Goal: Information Seeking & Learning: Find specific fact

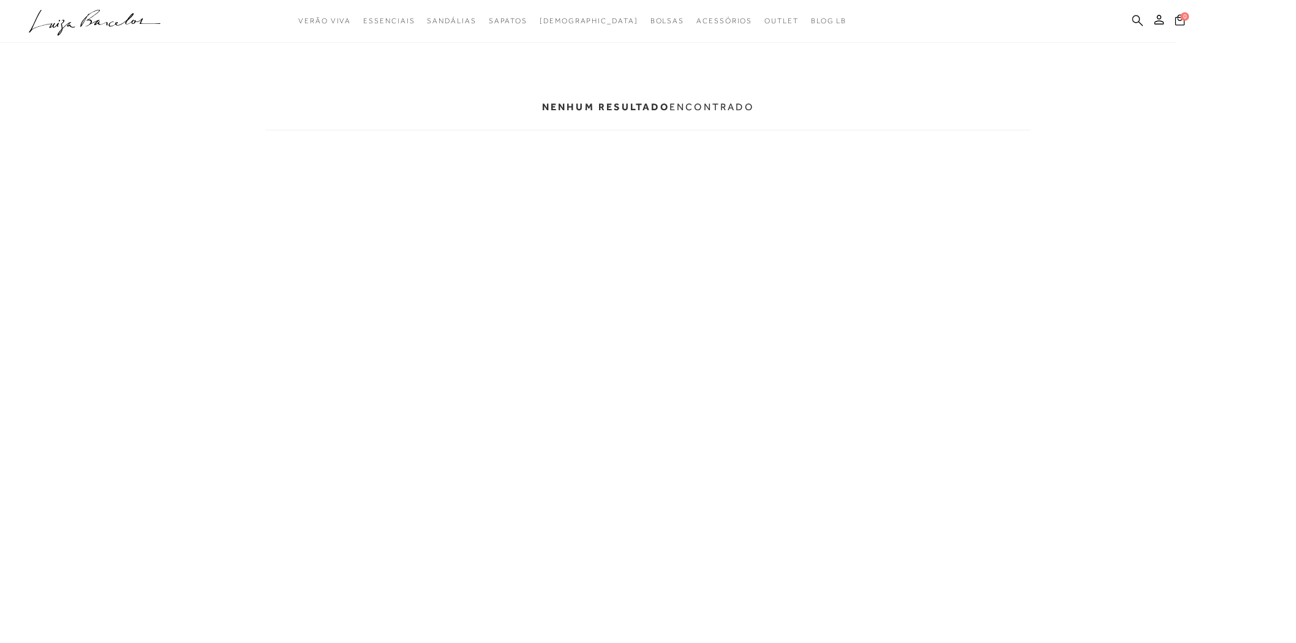
click at [1137, 18] on icon at bounding box center [1138, 21] width 11 height 12
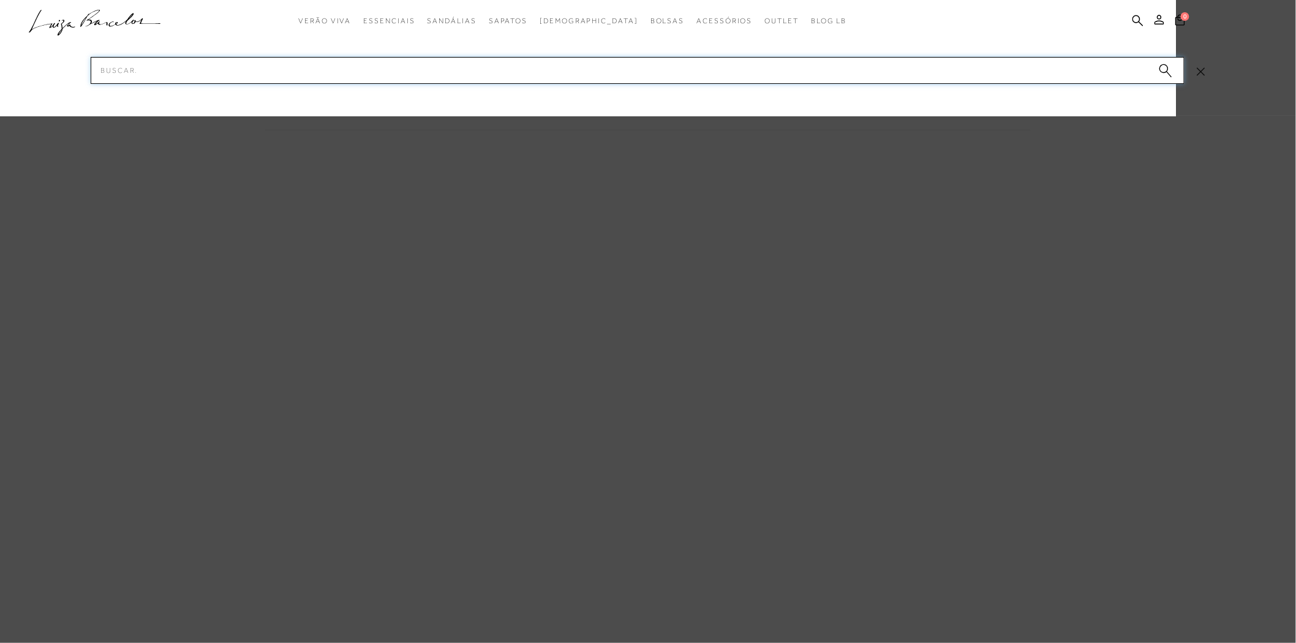
click at [161, 72] on input "Pesquisar" at bounding box center [638, 70] width 1094 height 27
paste input "11610115-8"
drag, startPoint x: 164, startPoint y: 71, endPoint x: 43, endPoint y: 72, distance: 121.3
click at [256, 1] on div "categoryHeader .a{fill-rule:evenodd;} Verão Viva Em alta Modelo Sapatos" at bounding box center [648, 0] width 784 height 1
paste input "3060074-1"
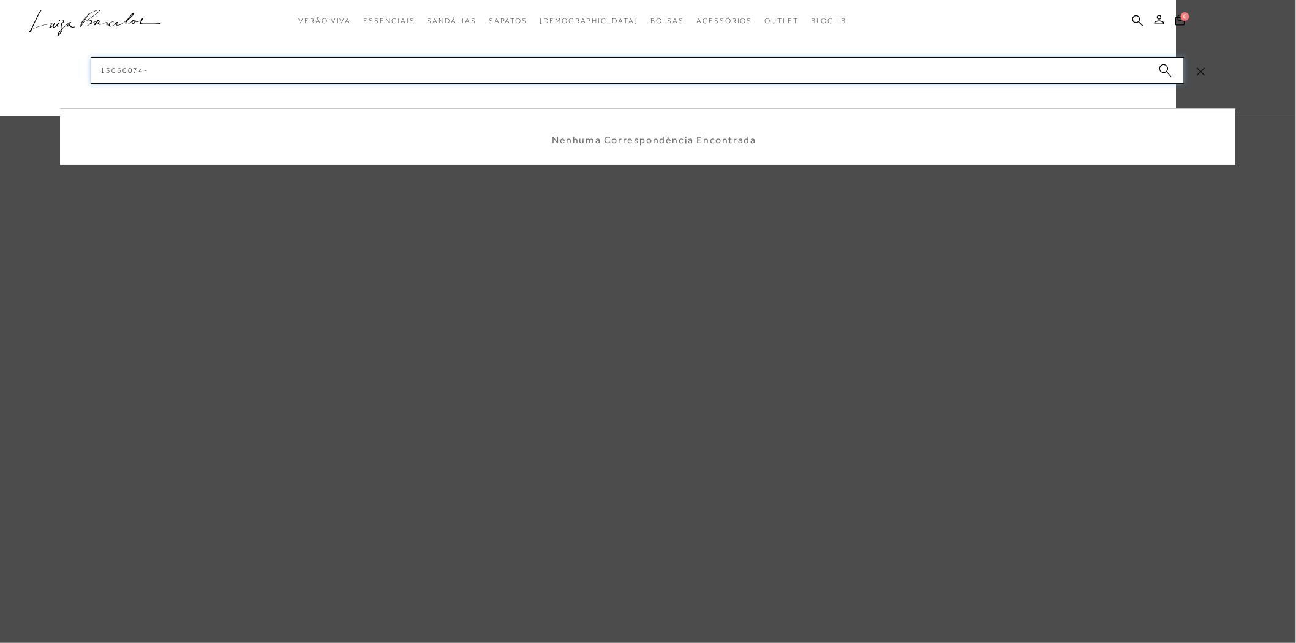
type input "13060074"
click at [247, 77] on input "13060074" at bounding box center [638, 70] width 1094 height 27
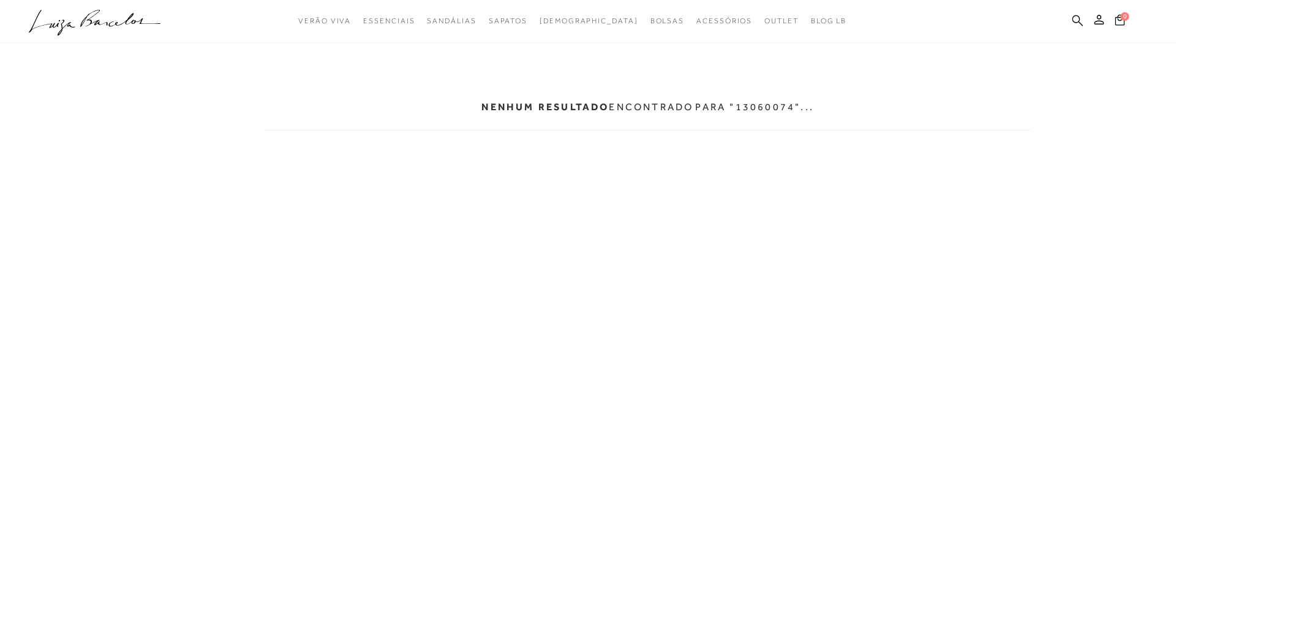
click at [1077, 15] on icon at bounding box center [1078, 21] width 11 height 12
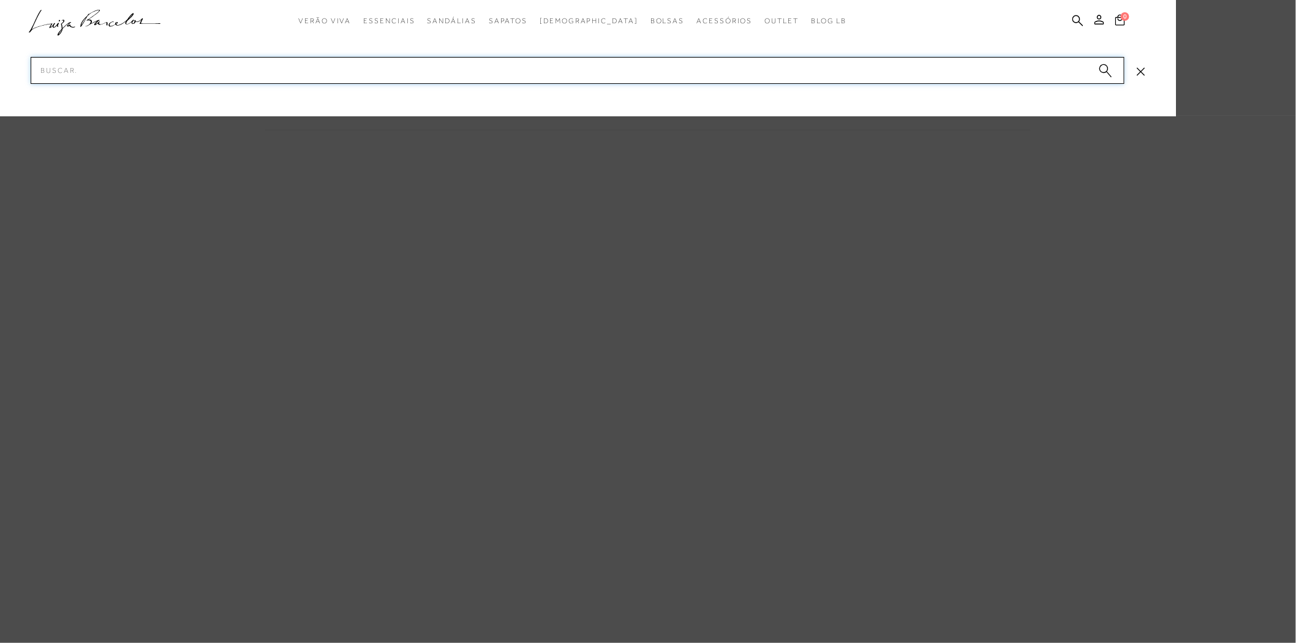
click at [461, 70] on input "Pesquisar" at bounding box center [578, 70] width 1094 height 27
paste input "13060074-1"
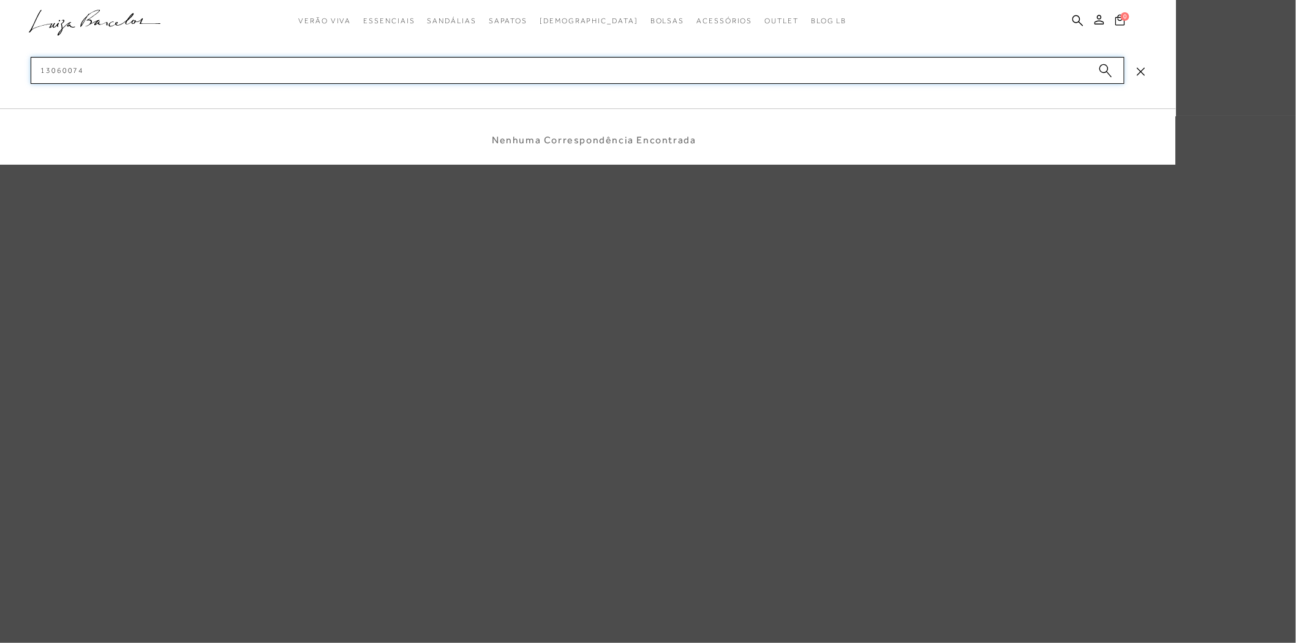
click at [461, 71] on input "13060074" at bounding box center [578, 70] width 1094 height 27
type input "13060074"
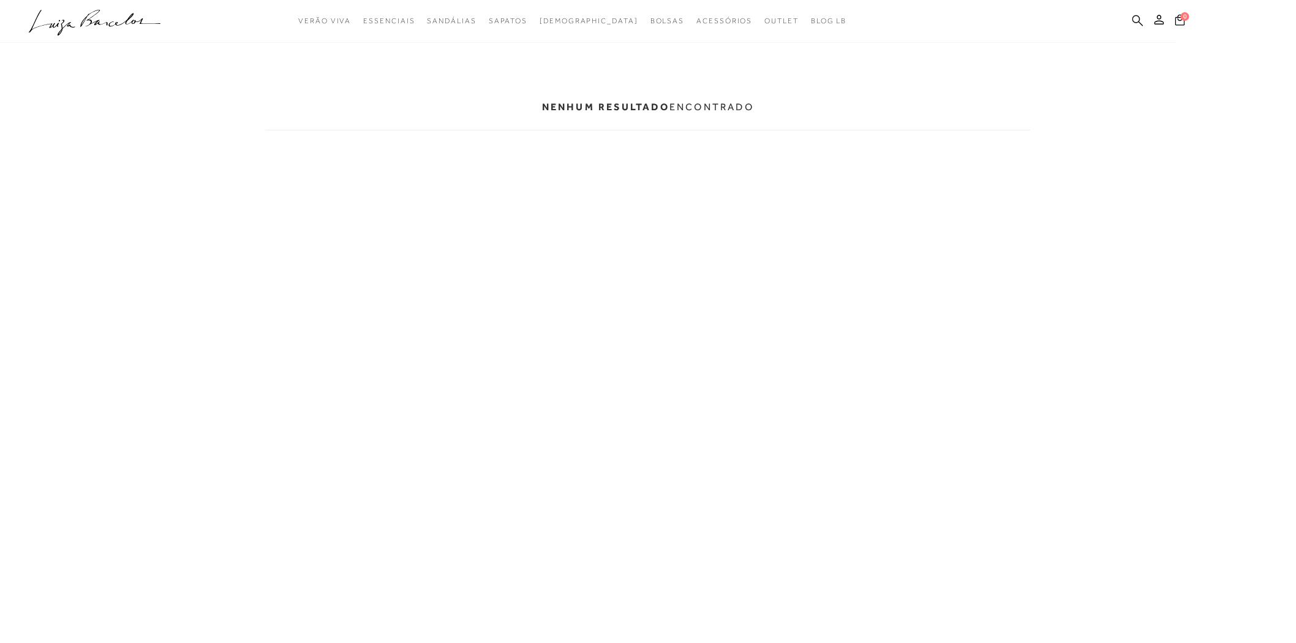
drag, startPoint x: 1136, startPoint y: 17, endPoint x: 860, endPoint y: 50, distance: 278.2
click at [1135, 17] on icon at bounding box center [1138, 21] width 11 height 12
click at [1138, 16] on icon at bounding box center [1138, 20] width 11 height 11
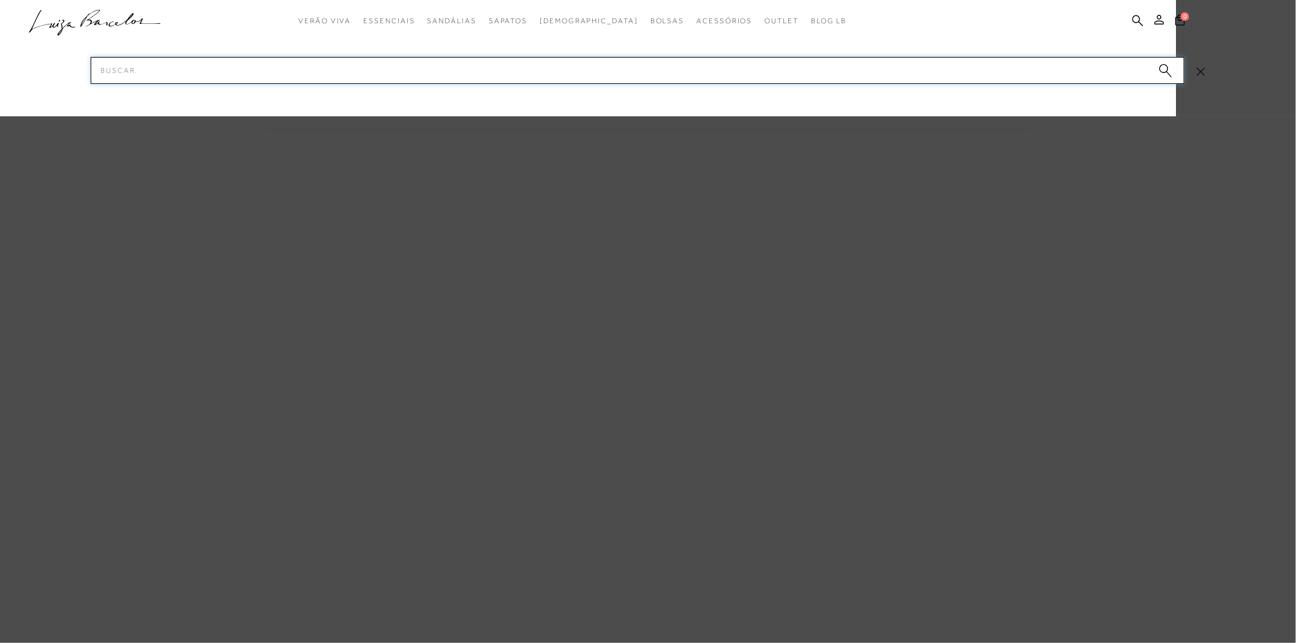
click at [792, 66] on input "Pesquisar" at bounding box center [638, 70] width 1094 height 27
paste input "11530065-4"
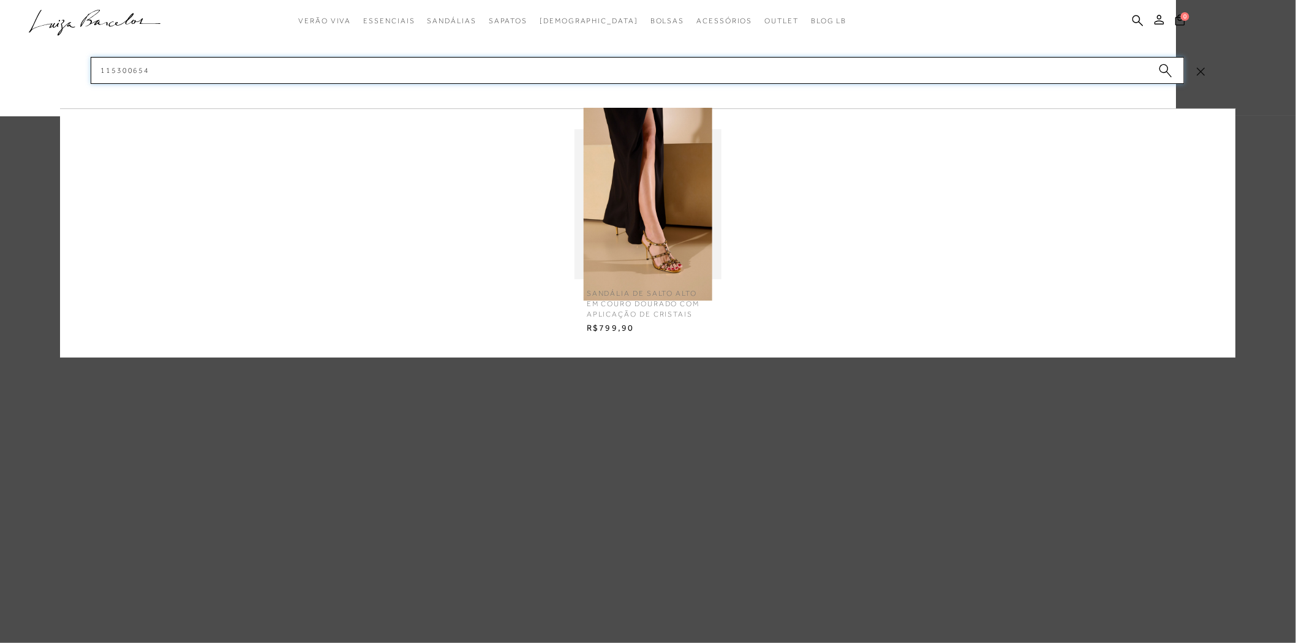
type input "115300654"
click at [664, 247] on img at bounding box center [648, 204] width 147 height 193
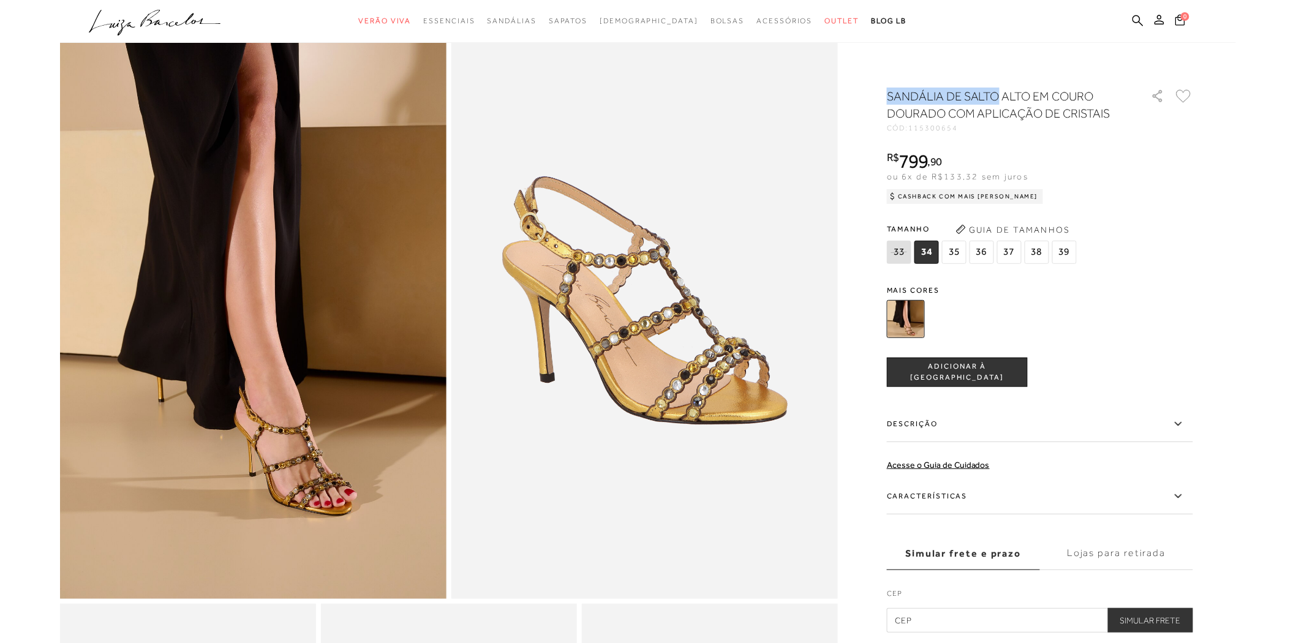
drag, startPoint x: 890, startPoint y: 90, endPoint x: 999, endPoint y: 92, distance: 109.1
click at [999, 92] on h1 "SANDÁLIA DE SALTO ALTO EM COURO DOURADO COM APLICAÇÃO DE CRISTAIS" at bounding box center [1002, 105] width 230 height 34
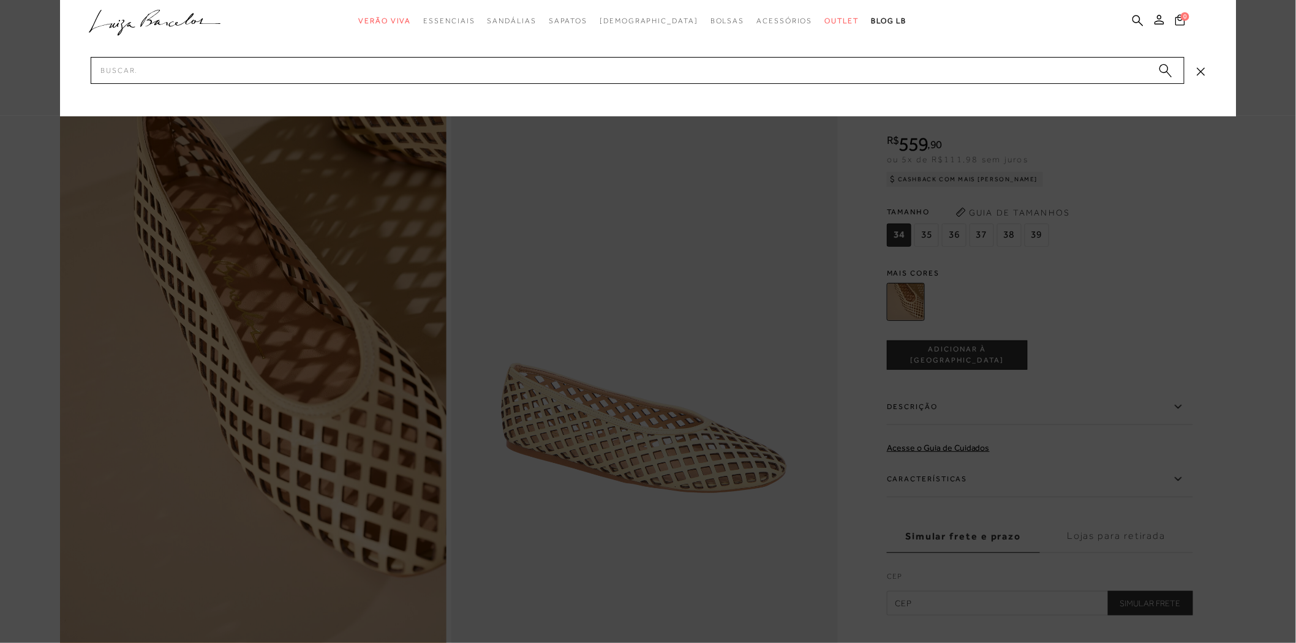
click at [496, 78] on input "Pesquisar" at bounding box center [638, 70] width 1094 height 27
click at [175, 62] on input "Pesquisar" at bounding box center [638, 70] width 1094 height 27
type input "12350251"
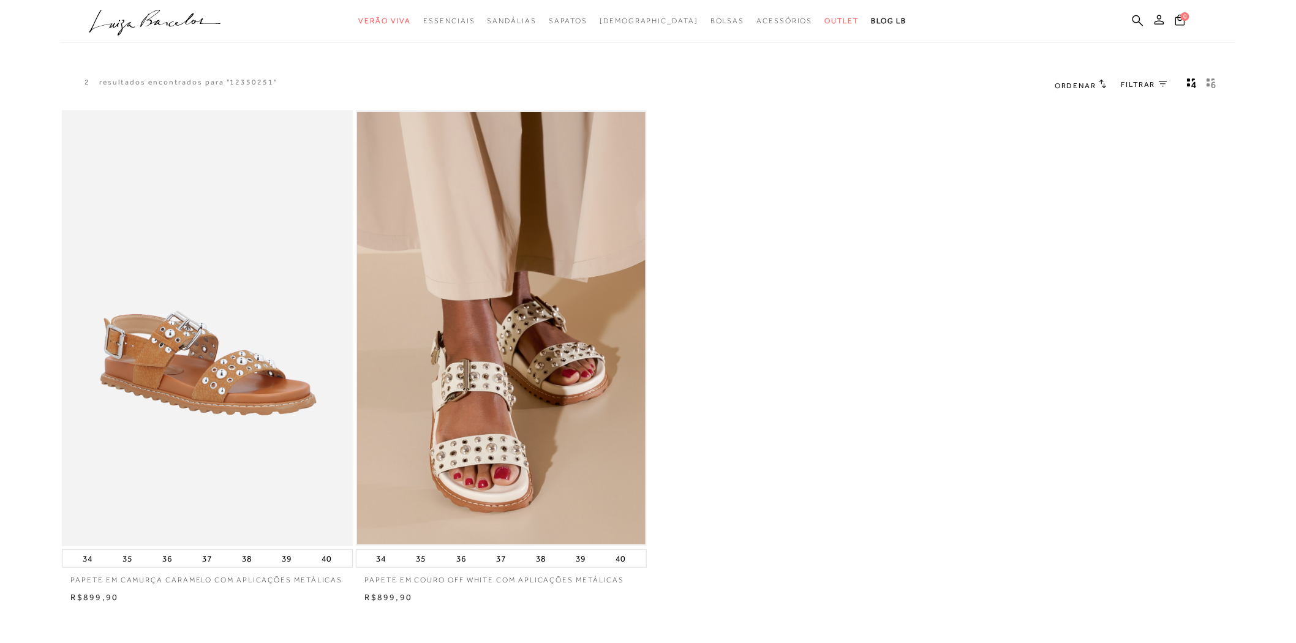
click at [573, 325] on img at bounding box center [501, 328] width 289 height 433
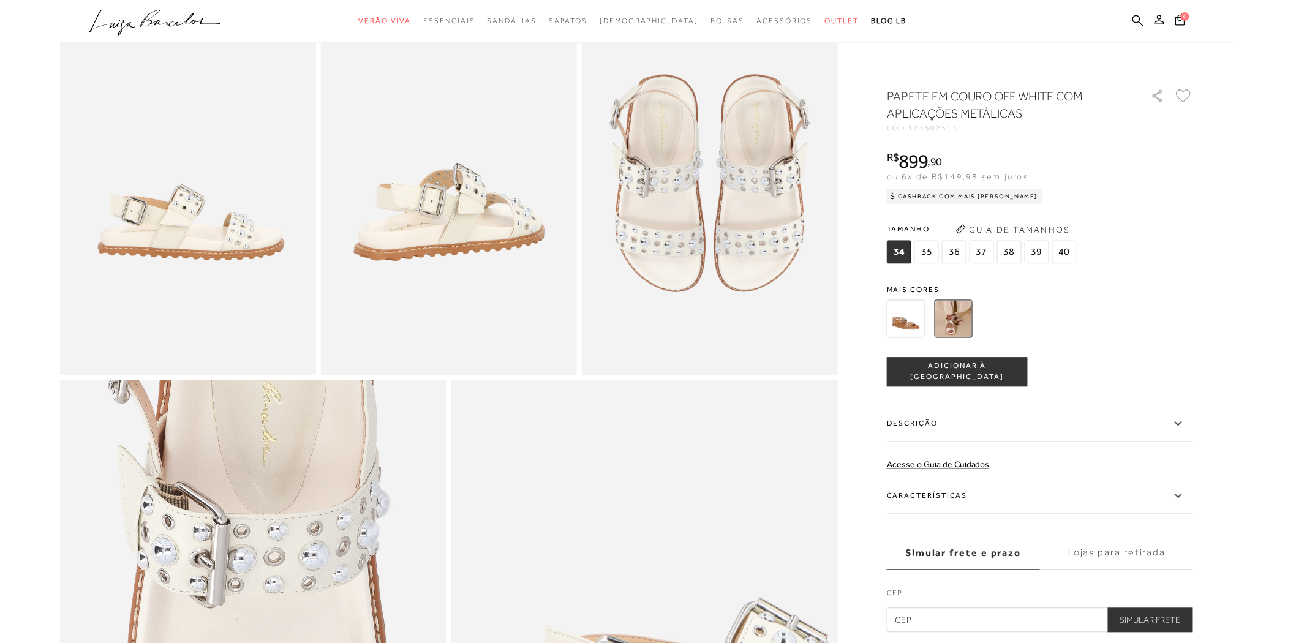
scroll to position [544, 0]
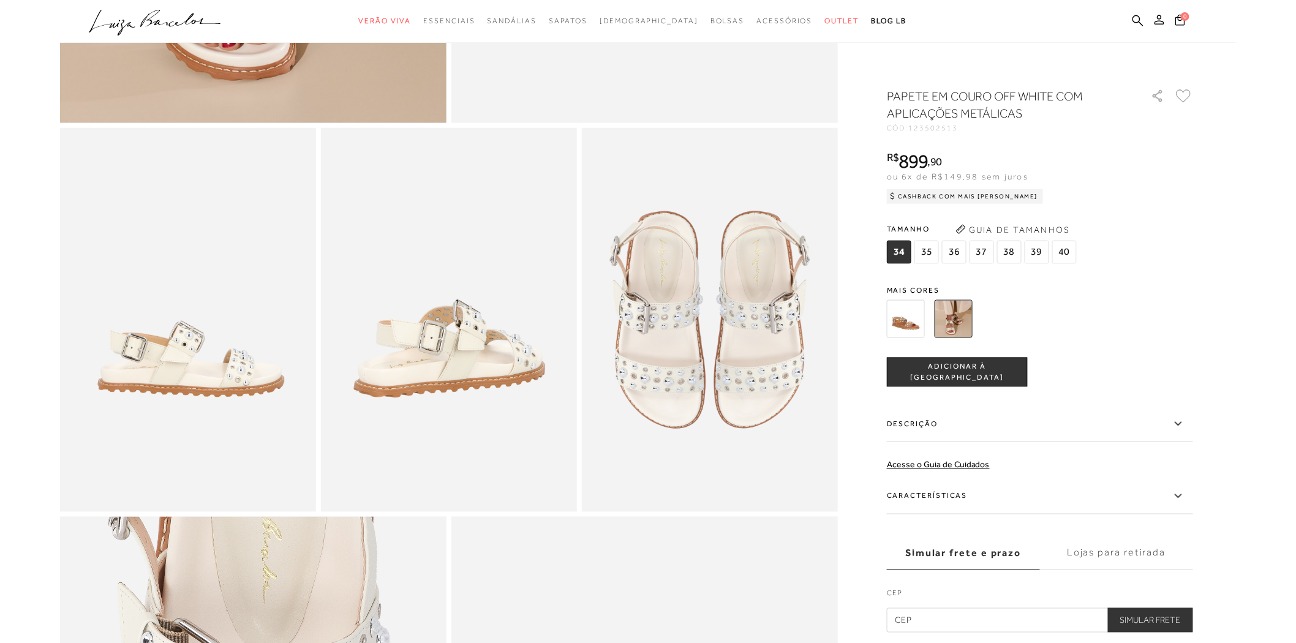
click at [755, 319] on img at bounding box center [710, 320] width 256 height 384
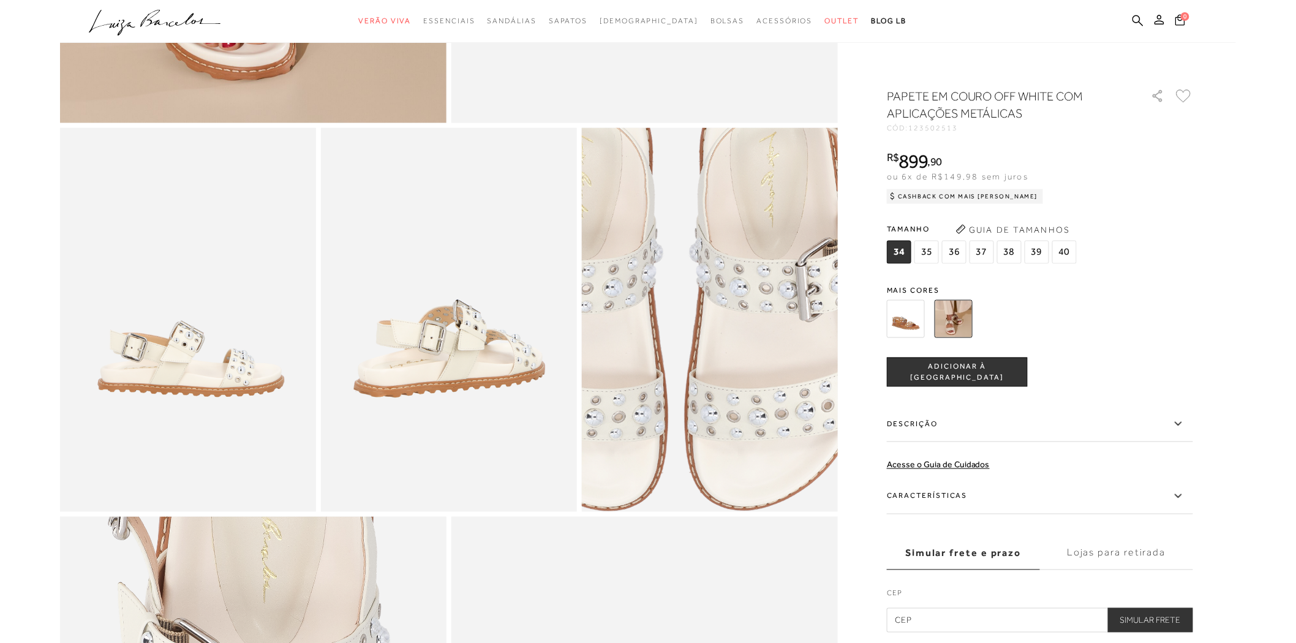
click at [744, 345] on img at bounding box center [676, 293] width 512 height 768
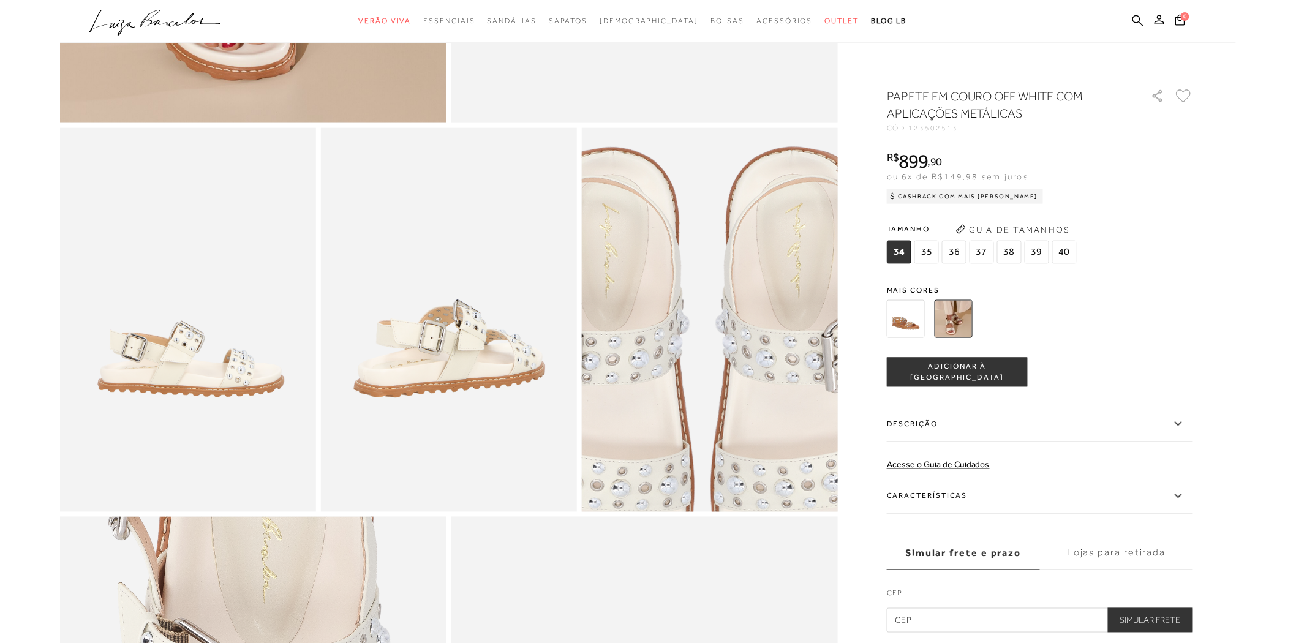
click at [717, 274] on img at bounding box center [703, 364] width 512 height 768
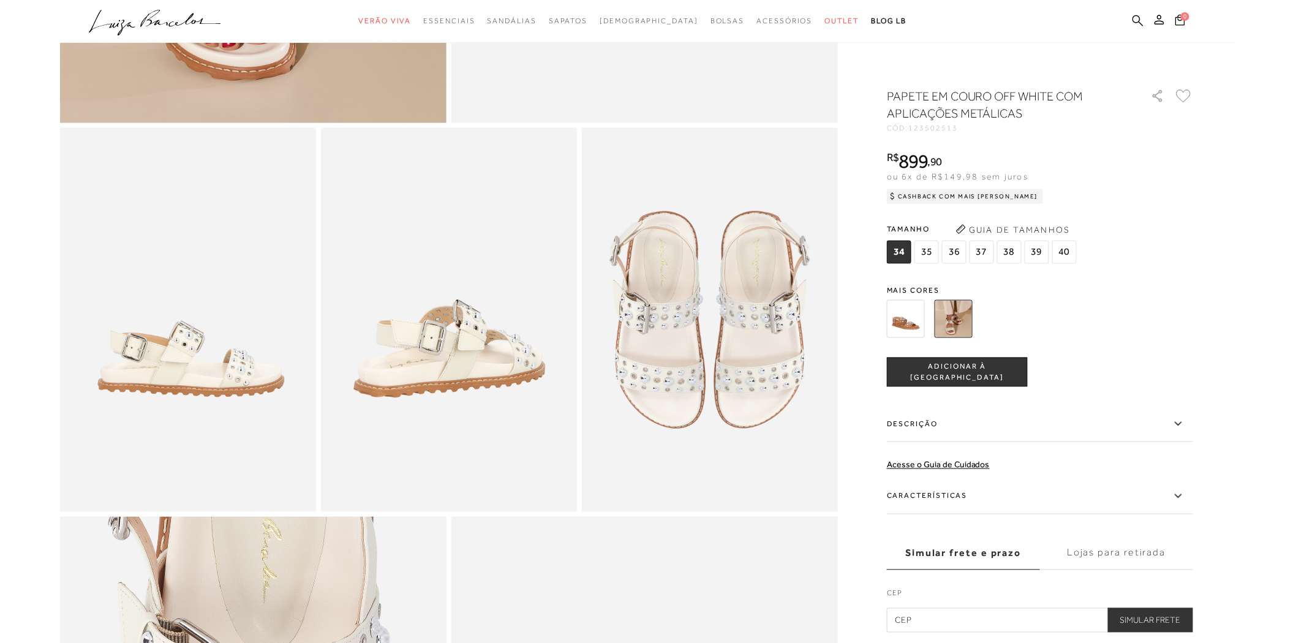
click at [1135, 15] on icon at bounding box center [1138, 21] width 11 height 12
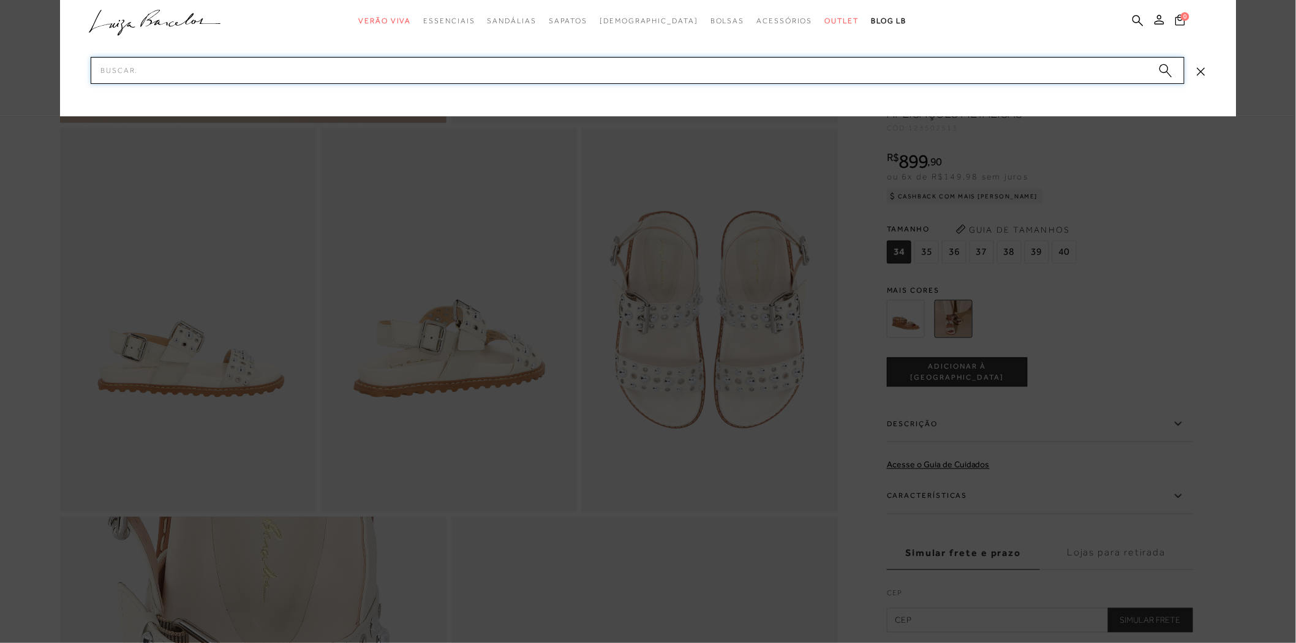
click at [939, 76] on input "Pesquisar" at bounding box center [638, 70] width 1094 height 27
type input "13790029"
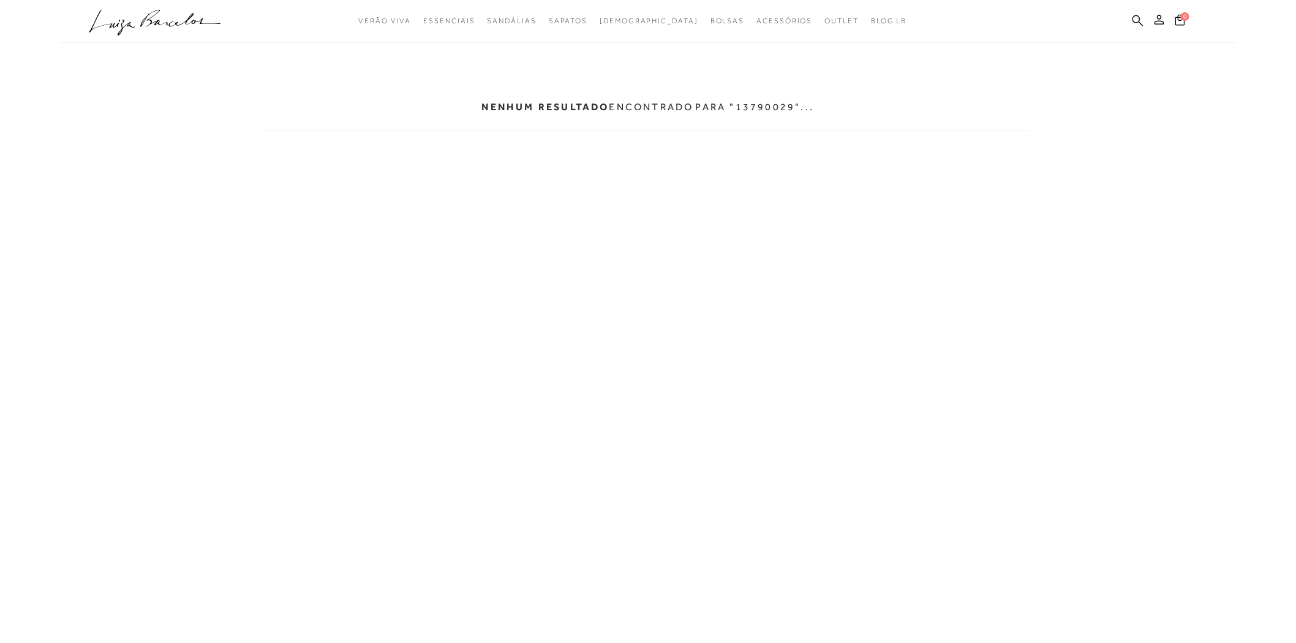
click at [1138, 21] on icon at bounding box center [1138, 20] width 11 height 11
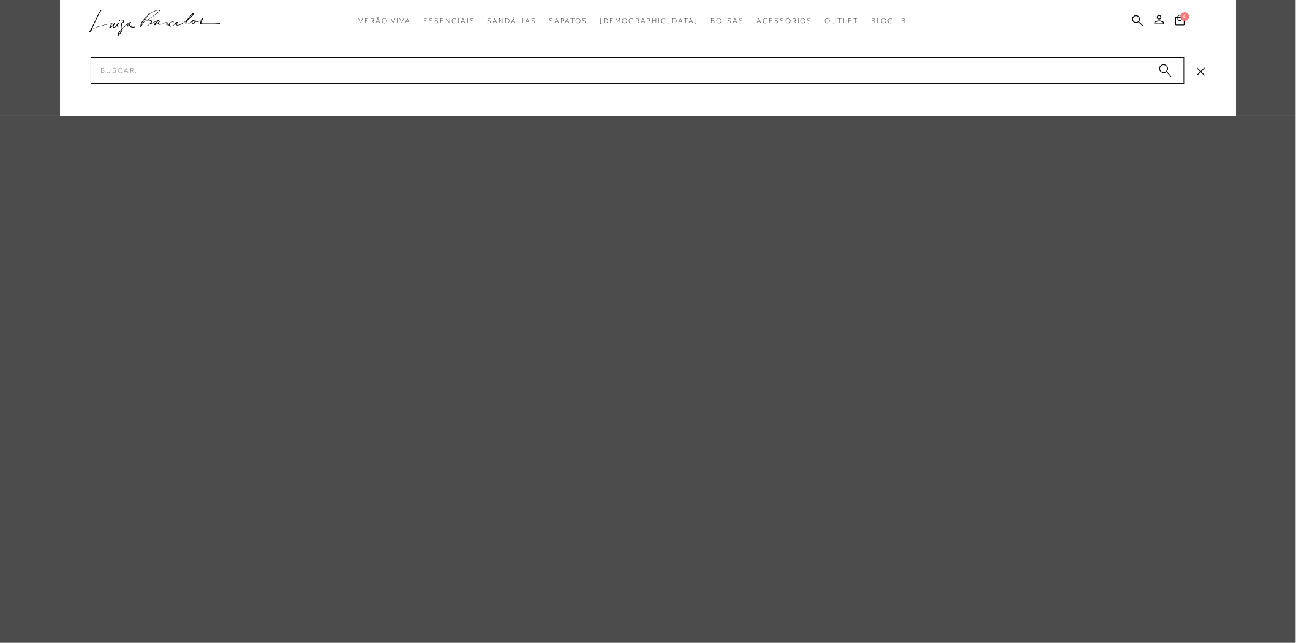
click at [917, 85] on div at bounding box center [648, 58] width 1176 height 116
click at [920, 80] on input "Pesquisar" at bounding box center [638, 70] width 1094 height 27
type input "13790029"
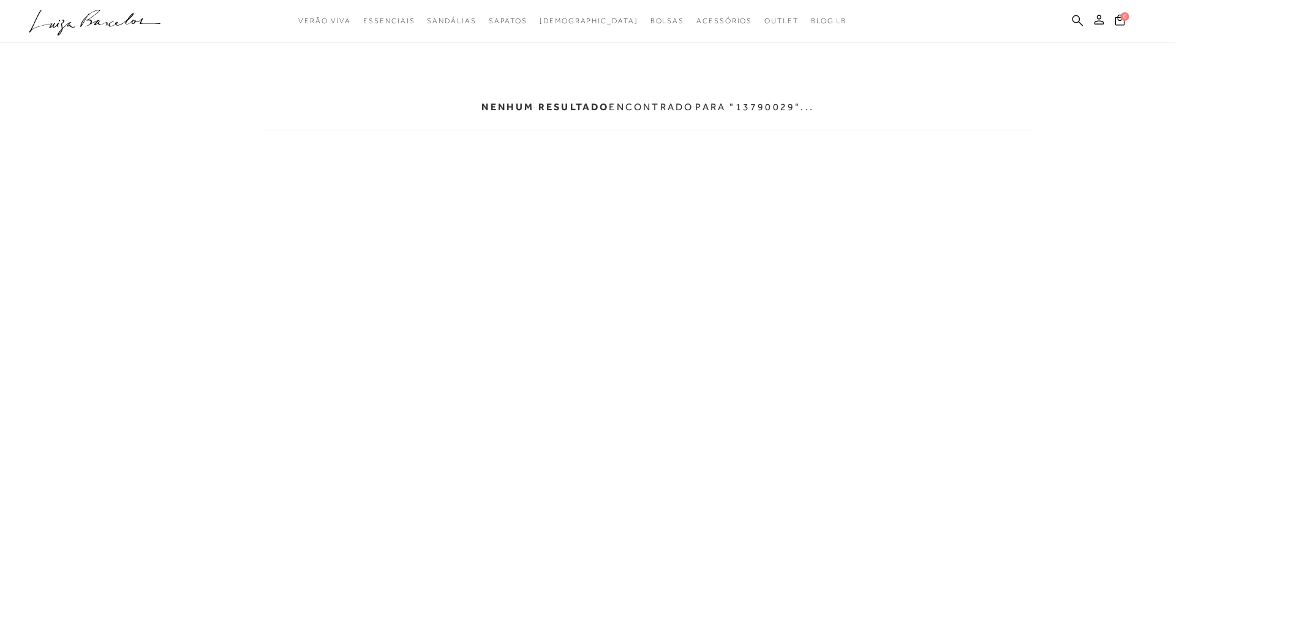
click at [1040, 1] on div "categoryHeader .a{fill-rule:evenodd;} Verão Viva Em alta Modelo Sapatos" at bounding box center [648, 0] width 784 height 1
drag, startPoint x: 1077, startPoint y: 20, endPoint x: 1048, endPoint y: 29, distance: 31.0
click at [1077, 21] on icon at bounding box center [1078, 21] width 11 height 12
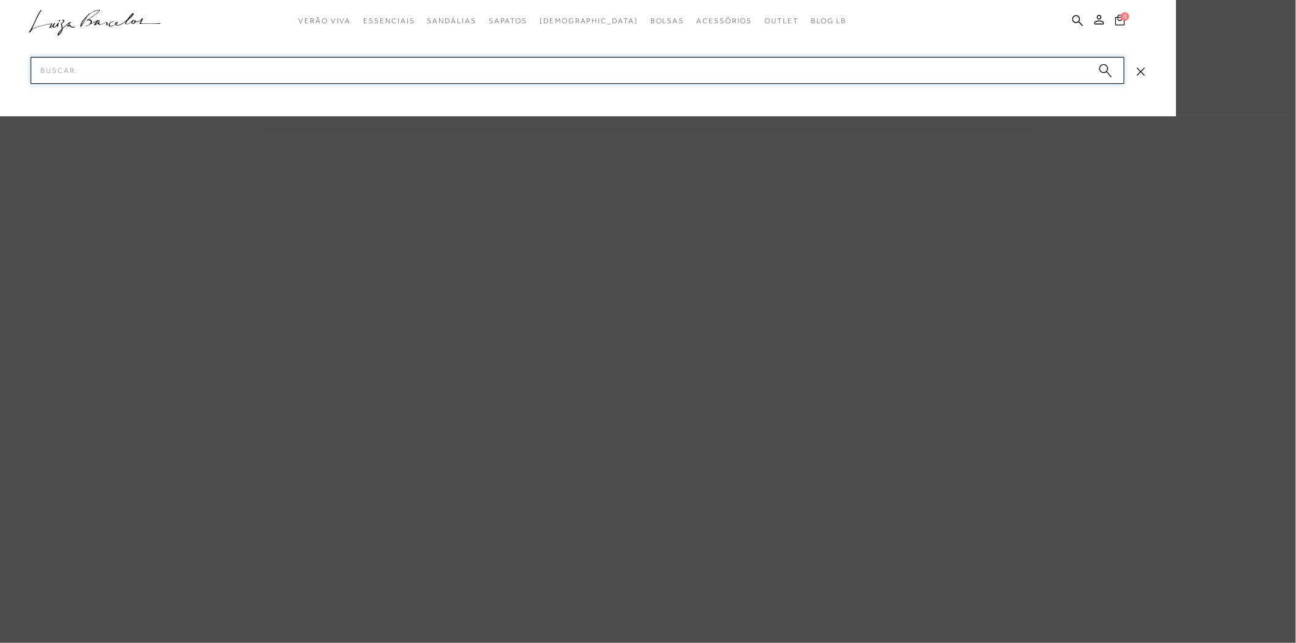
click at [597, 64] on input "Pesquisar" at bounding box center [578, 70] width 1094 height 27
click at [184, 77] on input "1421" at bounding box center [578, 70] width 1094 height 27
type input "14210002"
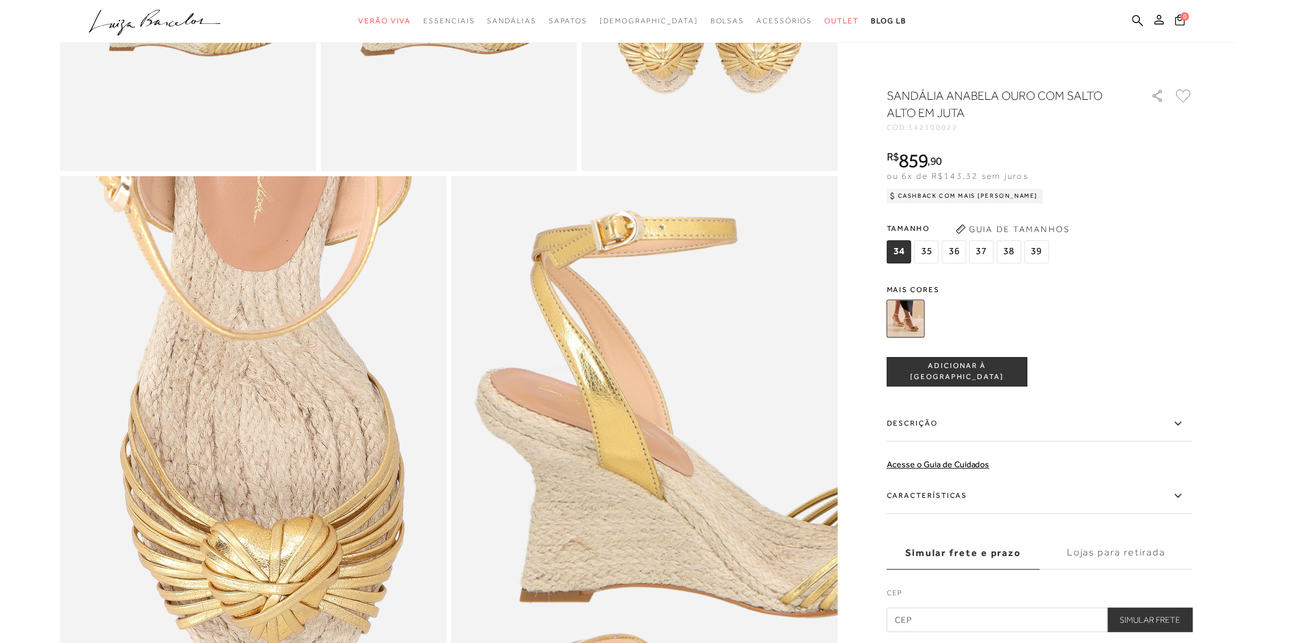
scroll to position [1021, 0]
